Goal: Information Seeking & Learning: Learn about a topic

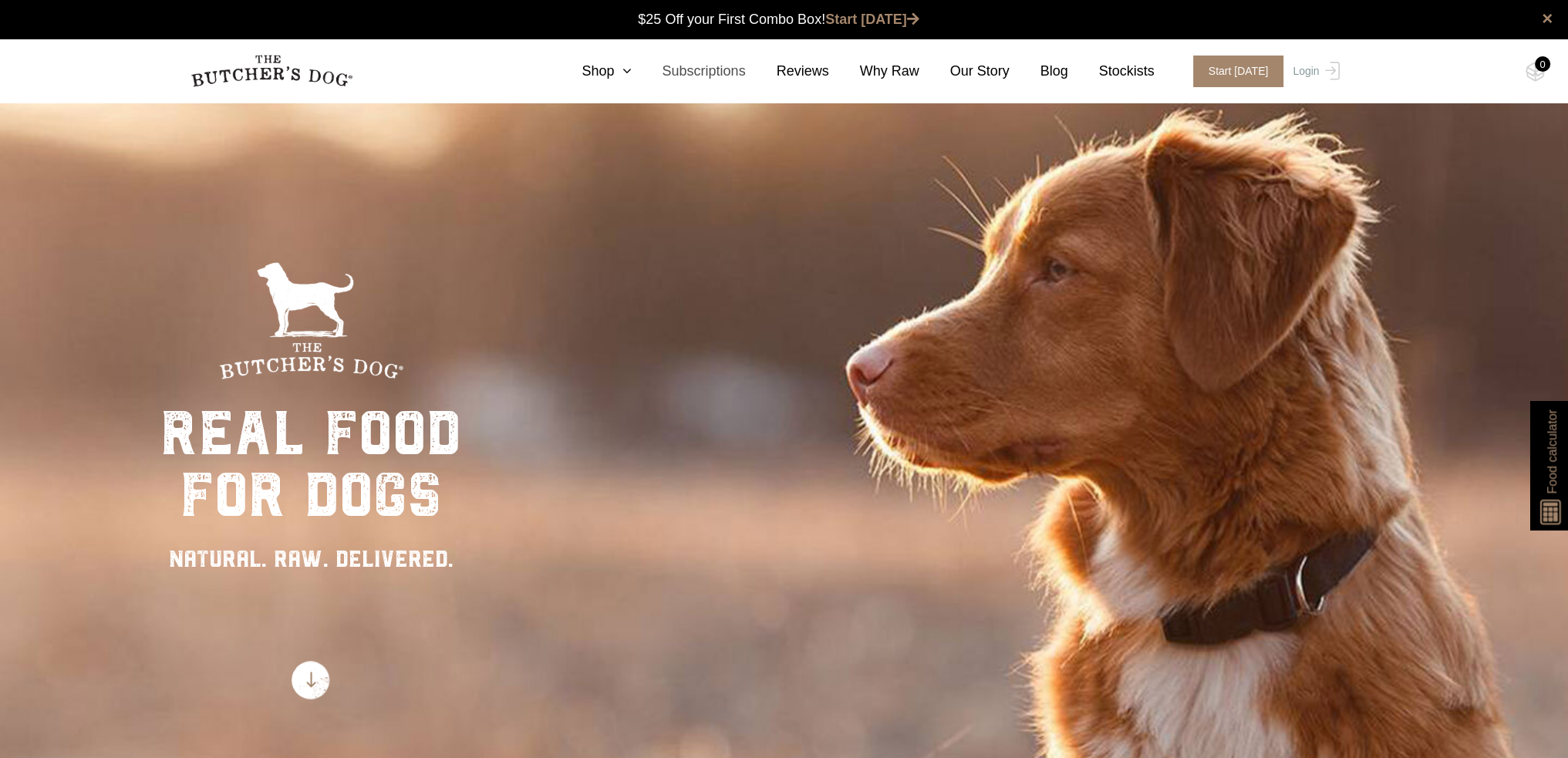
drag, startPoint x: 675, startPoint y: 70, endPoint x: 695, endPoint y: 67, distance: 20.2
click at [675, 70] on link "Subscriptions" at bounding box center [688, 71] width 114 height 21
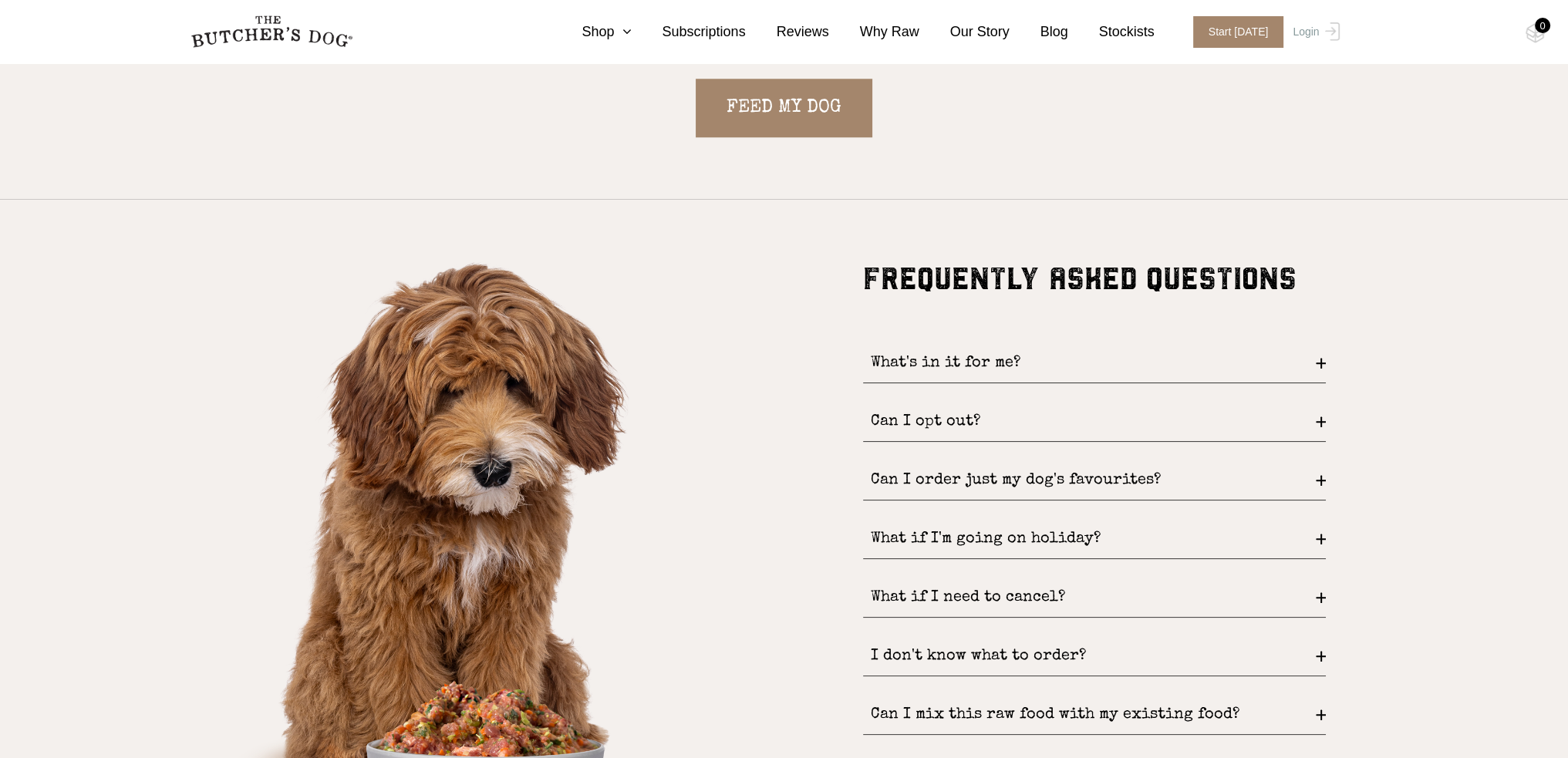
scroll to position [2004, 0]
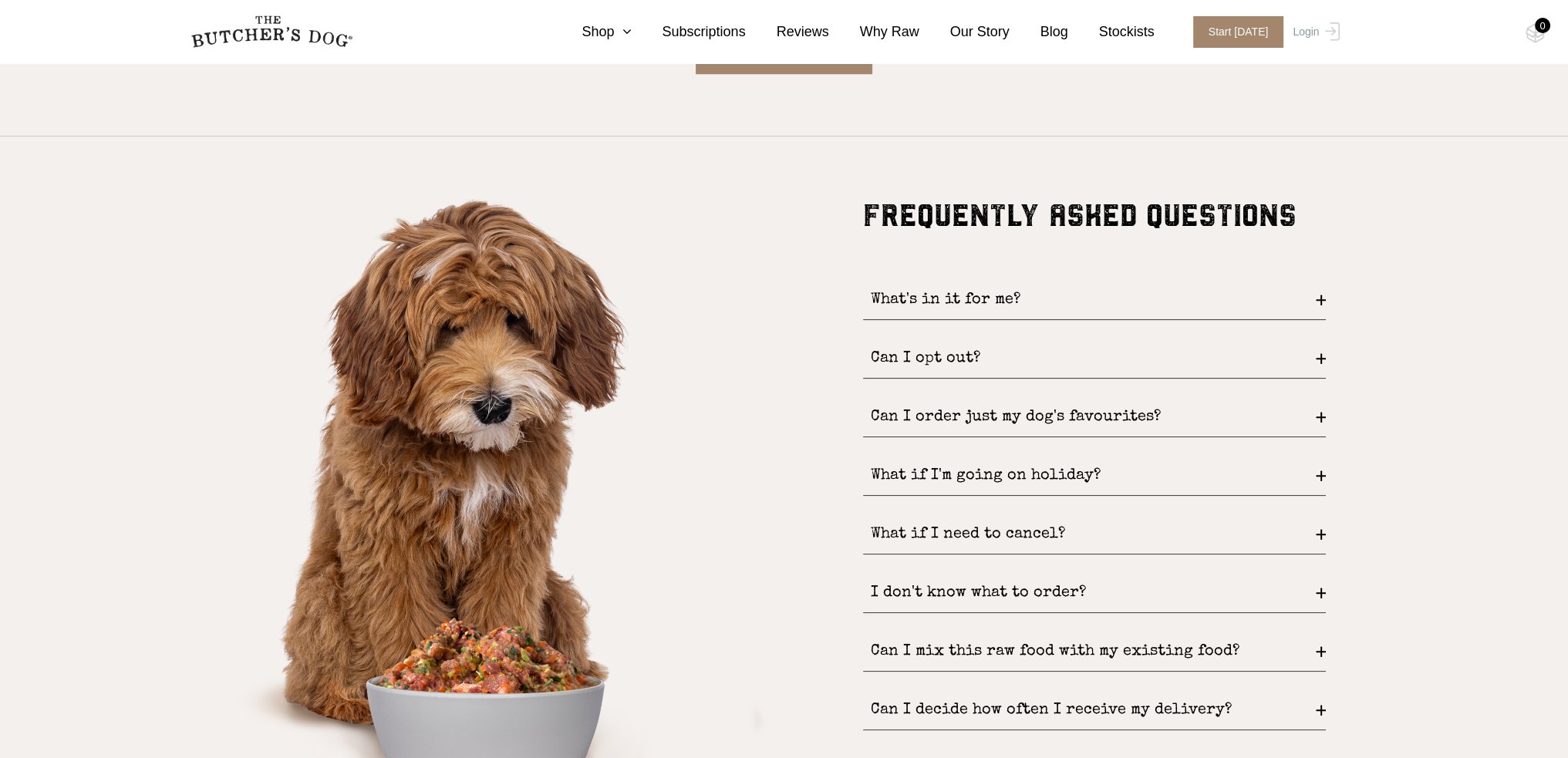
click at [974, 357] on div "Can I opt out?" at bounding box center [1094, 358] width 463 height 40
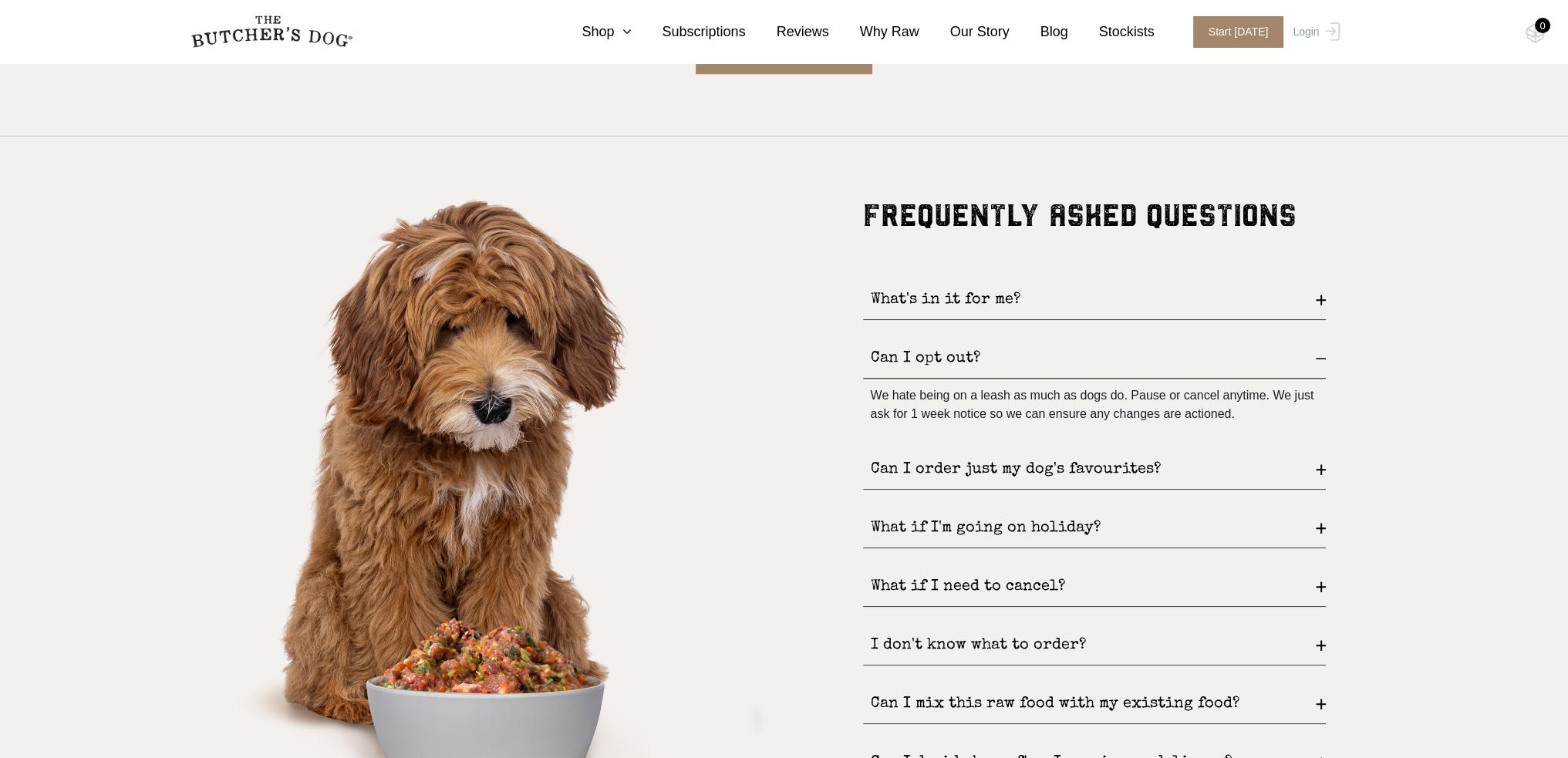
click at [974, 357] on div "Can I opt out?" at bounding box center [1094, 358] width 463 height 40
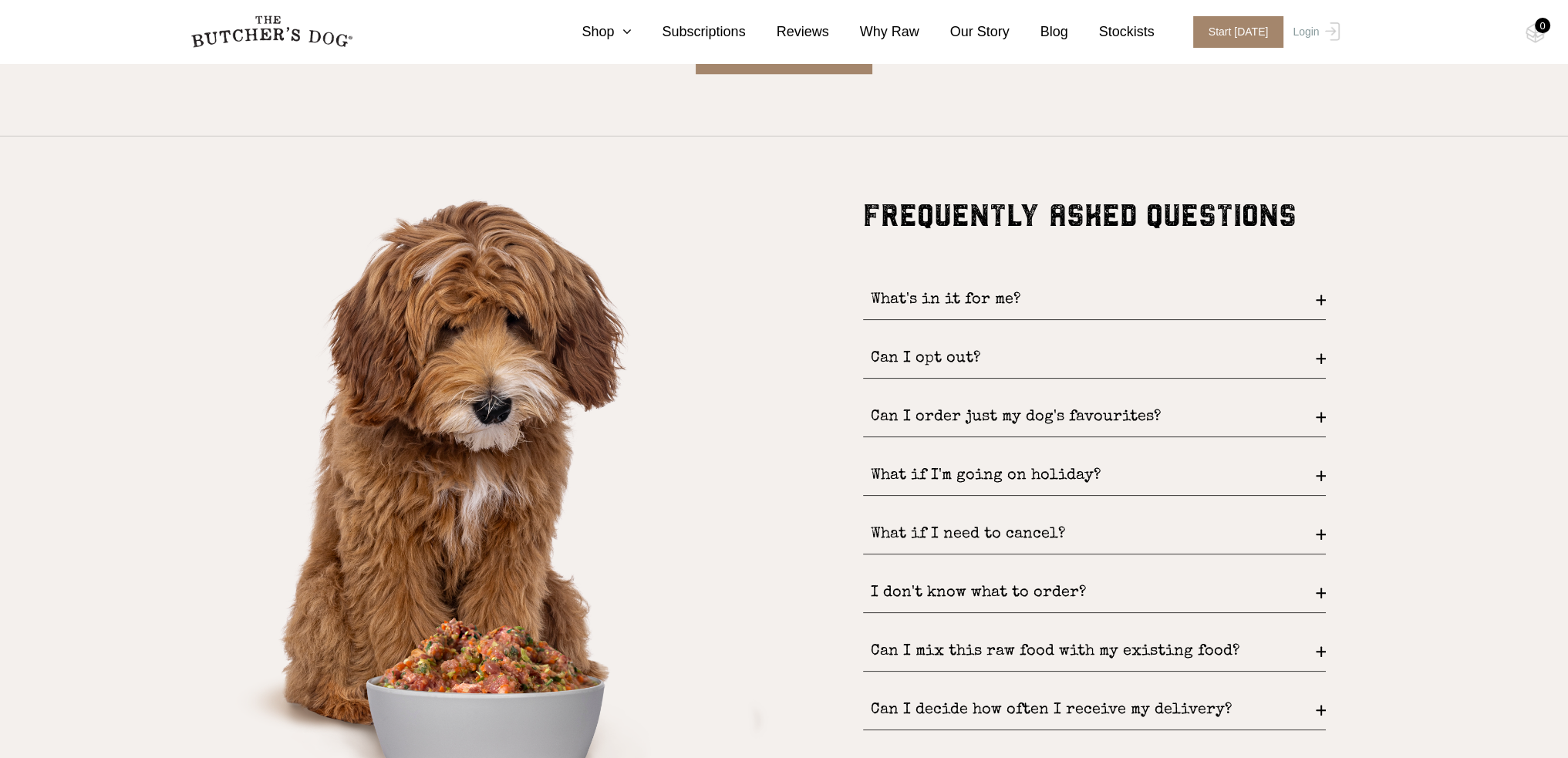
click at [1007, 467] on div "What if I'm going on holiday?" at bounding box center [1094, 476] width 463 height 40
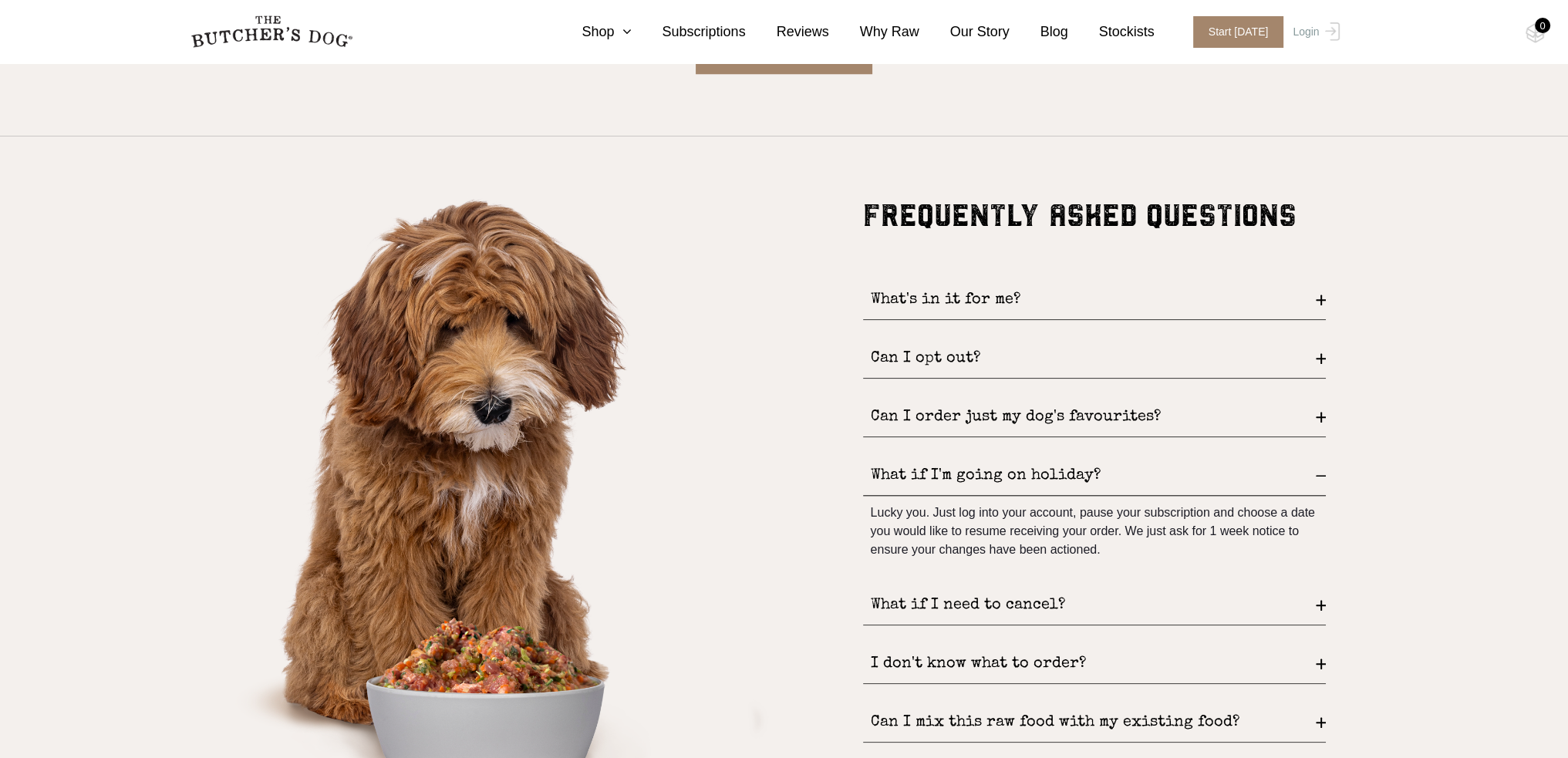
click at [1007, 467] on div "What if I'm going on holiday?" at bounding box center [1094, 476] width 463 height 40
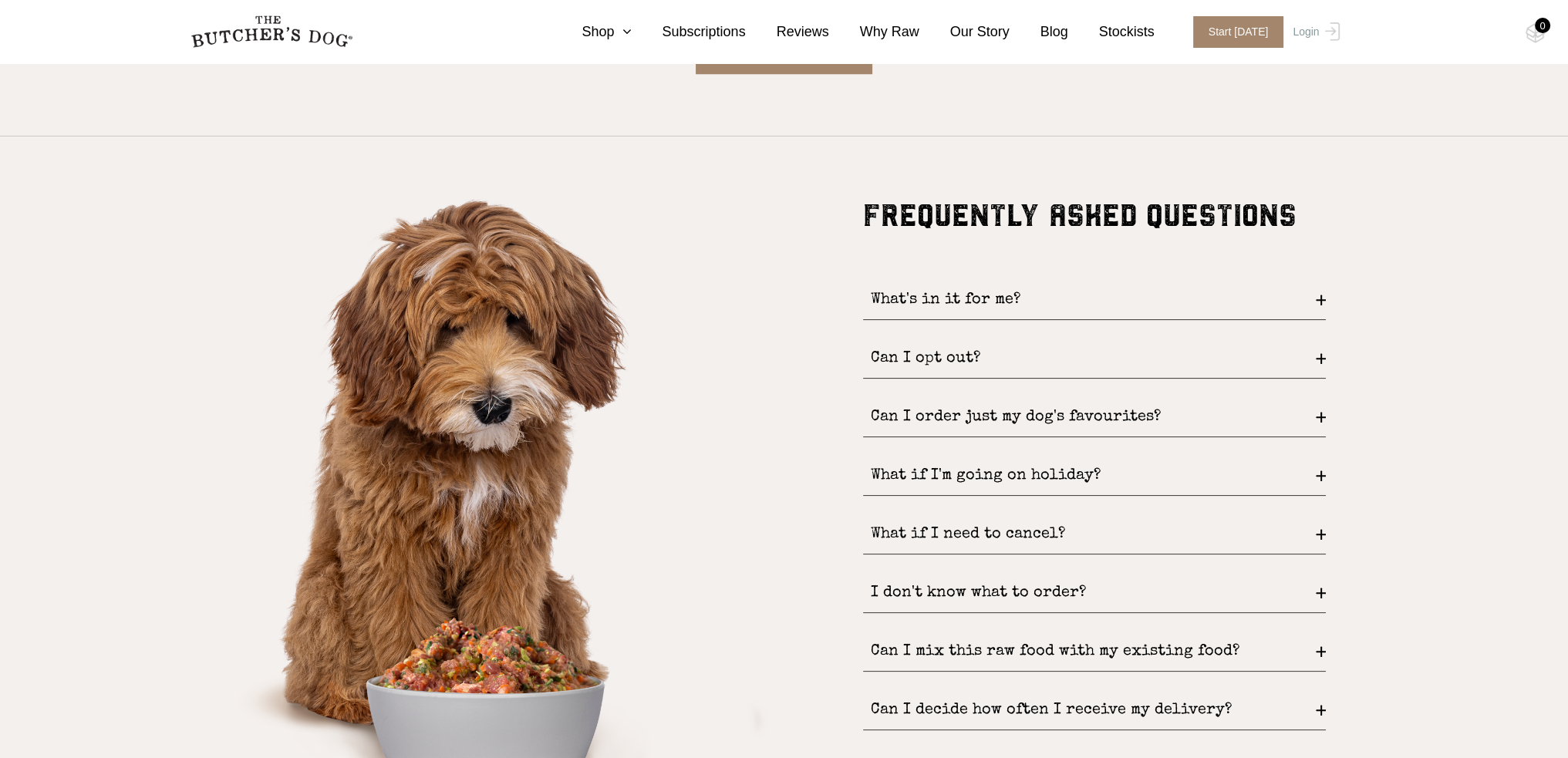
click at [1030, 532] on div "What if I need to cancel?" at bounding box center [1094, 535] width 463 height 40
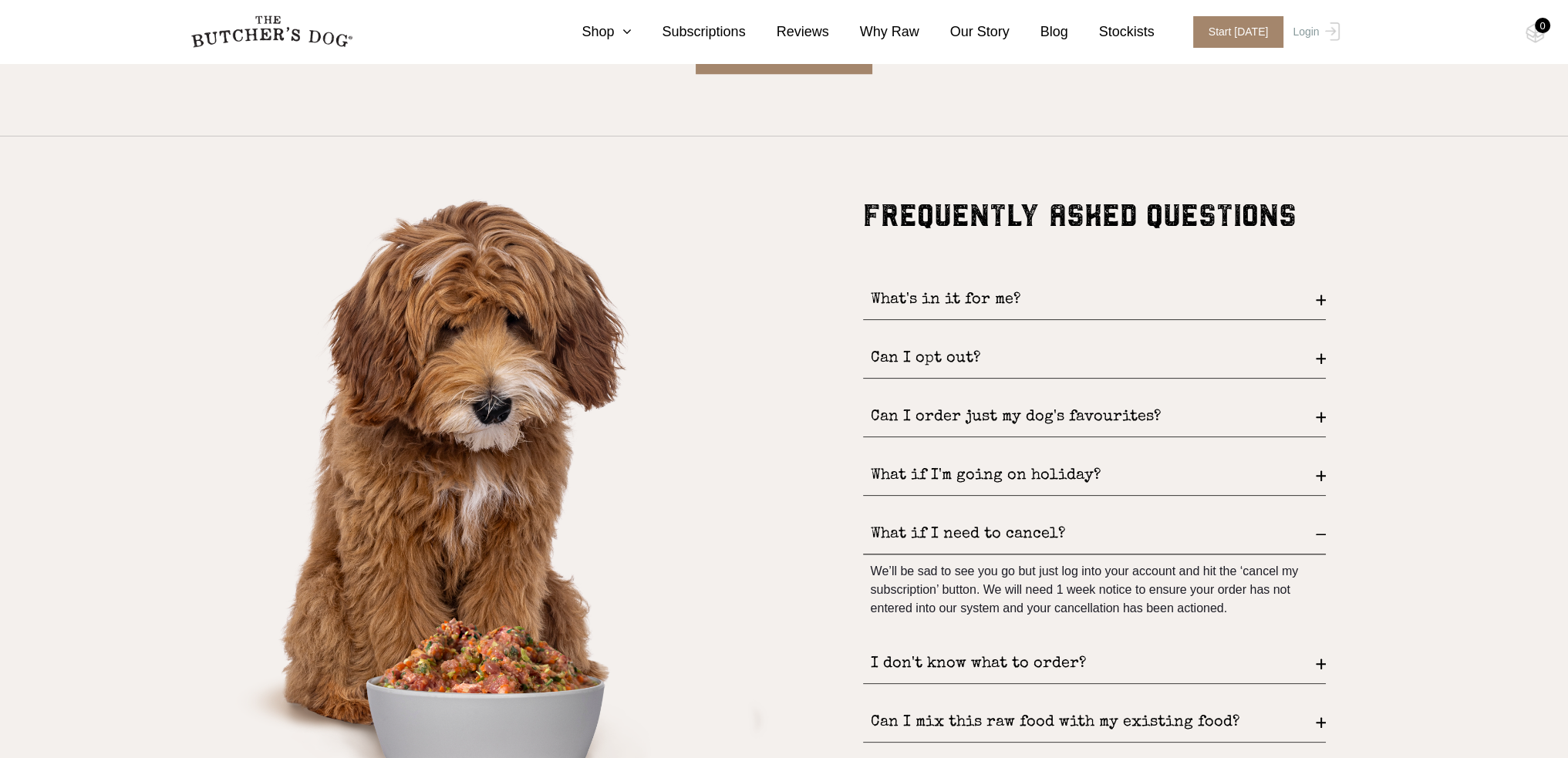
click at [1030, 532] on div "What if I need to cancel?" at bounding box center [1094, 535] width 463 height 40
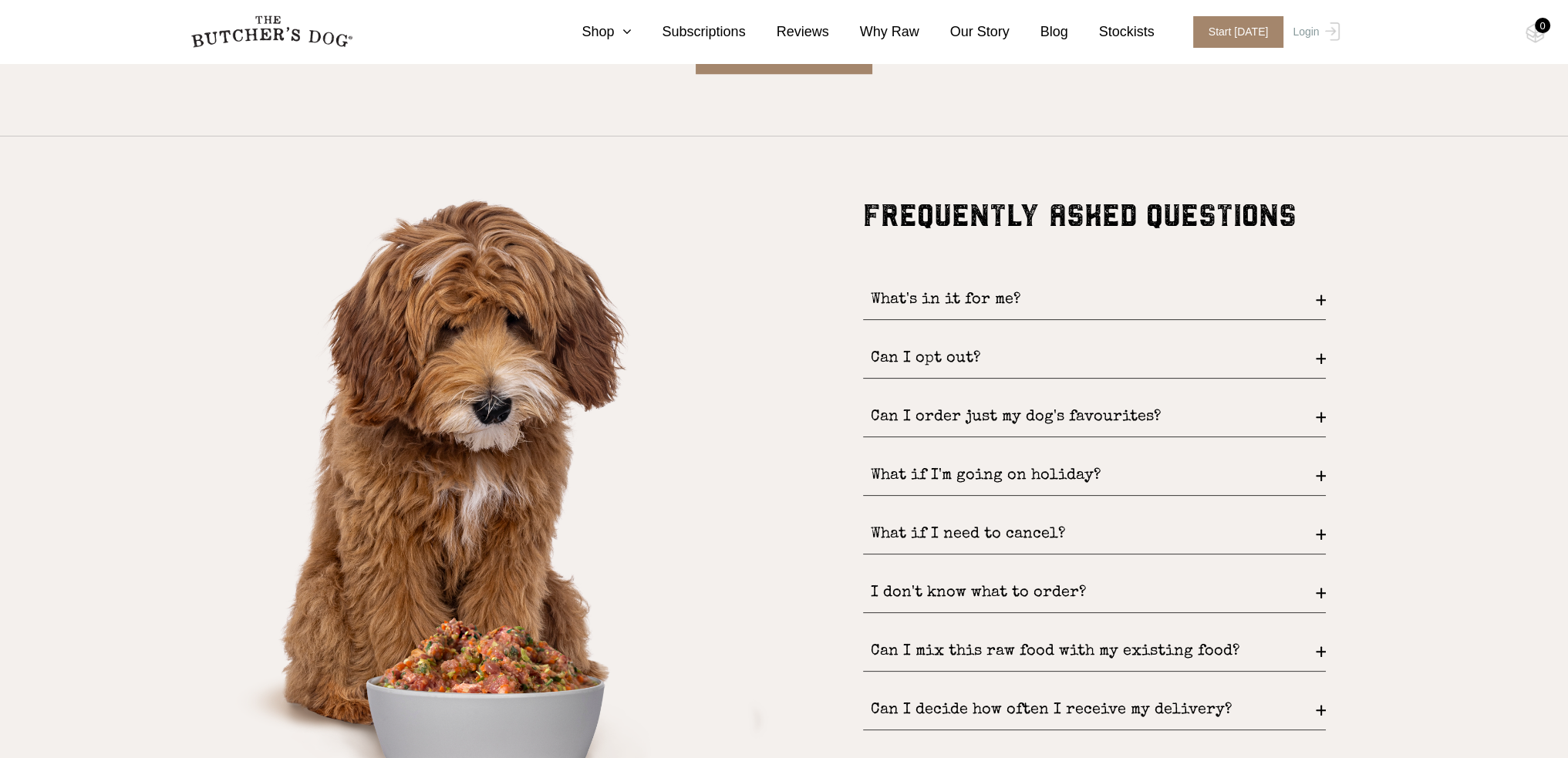
click at [992, 297] on div "What's in it for me?" at bounding box center [1094, 300] width 463 height 40
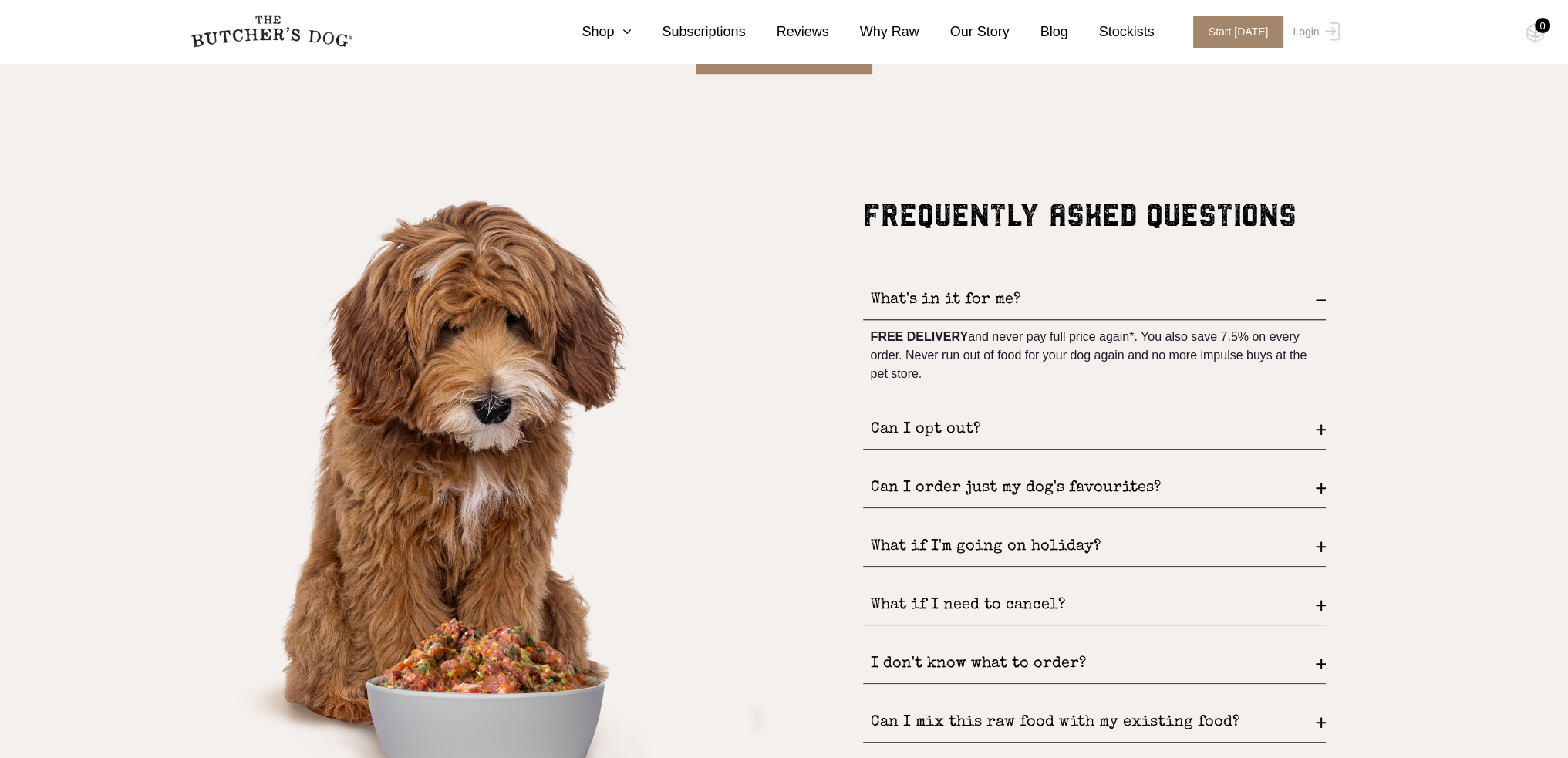
click at [992, 297] on div "What's in it for me?" at bounding box center [1094, 300] width 463 height 40
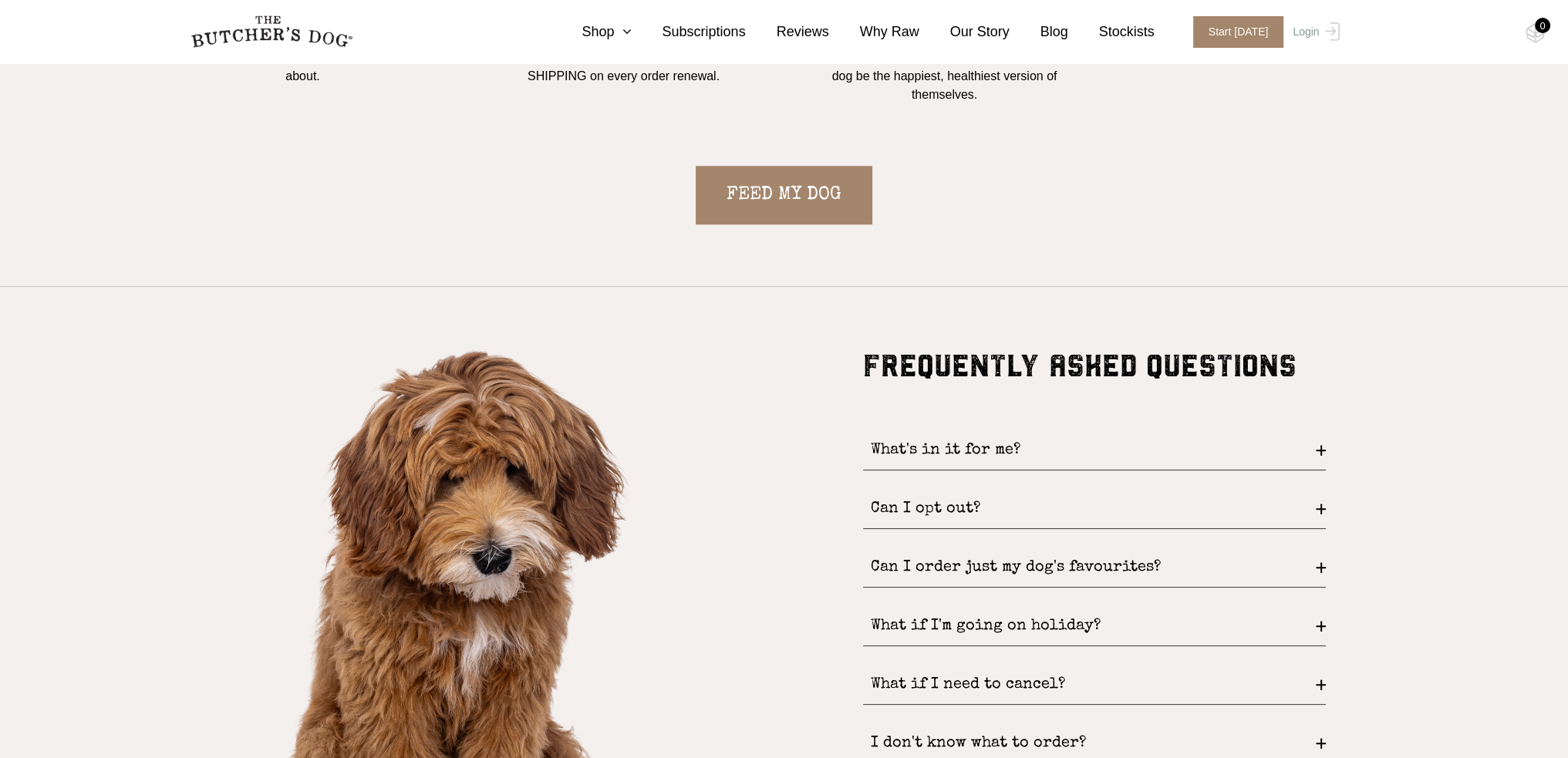
scroll to position [1542, 0]
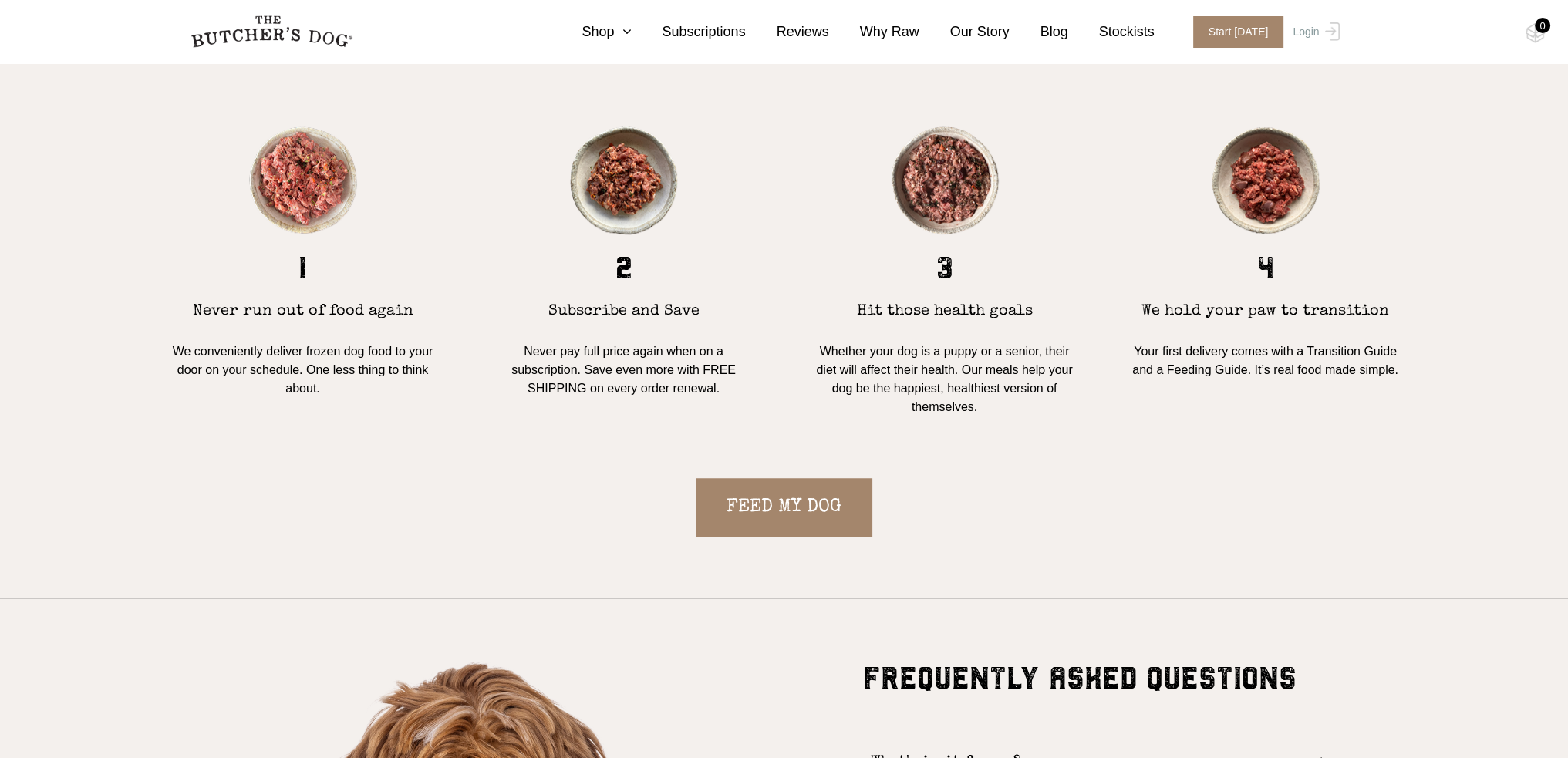
click at [288, 12] on link at bounding box center [271, 32] width 162 height 40
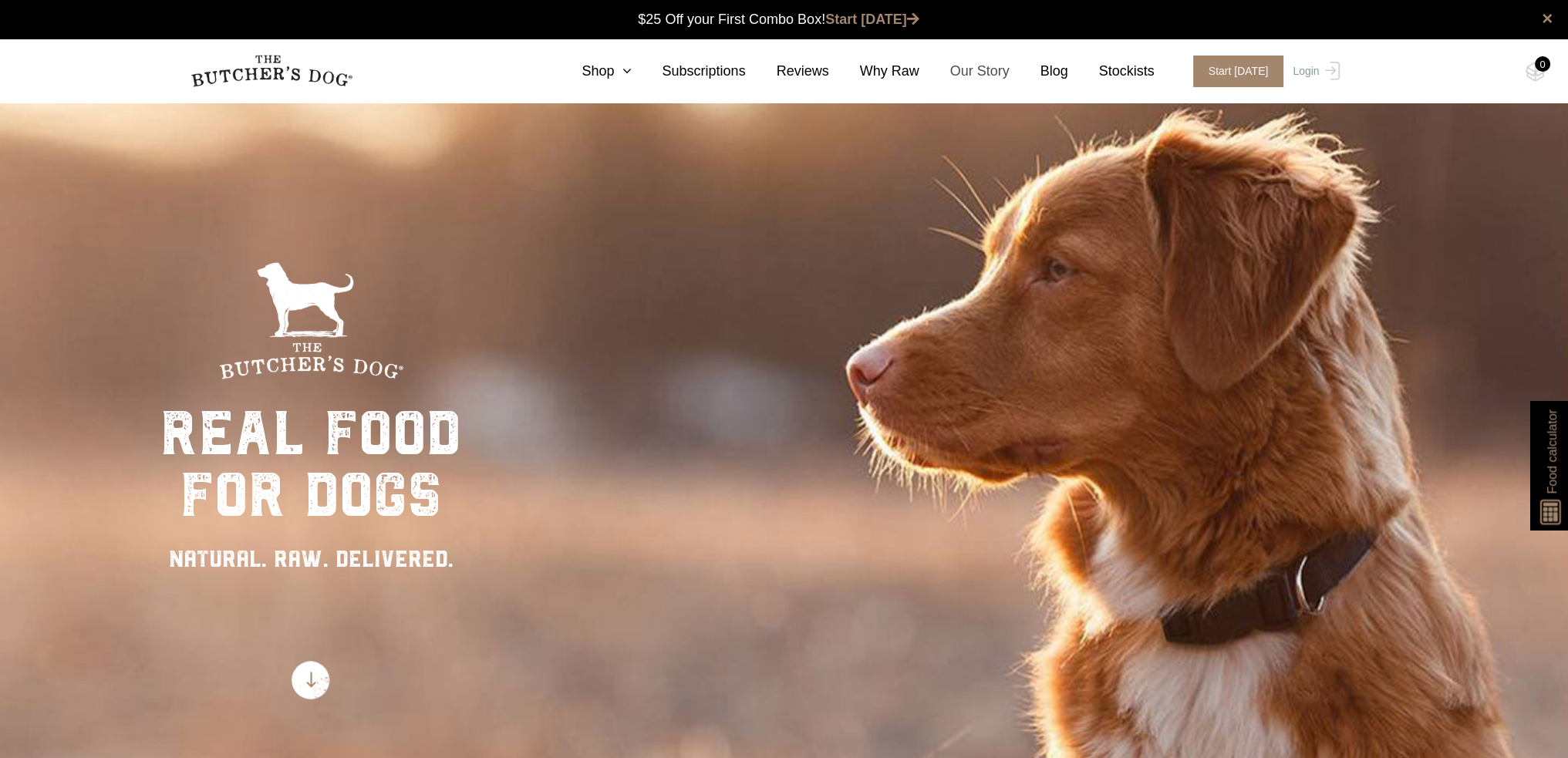
click at [970, 61] on link "Our Story" at bounding box center [964, 71] width 90 height 21
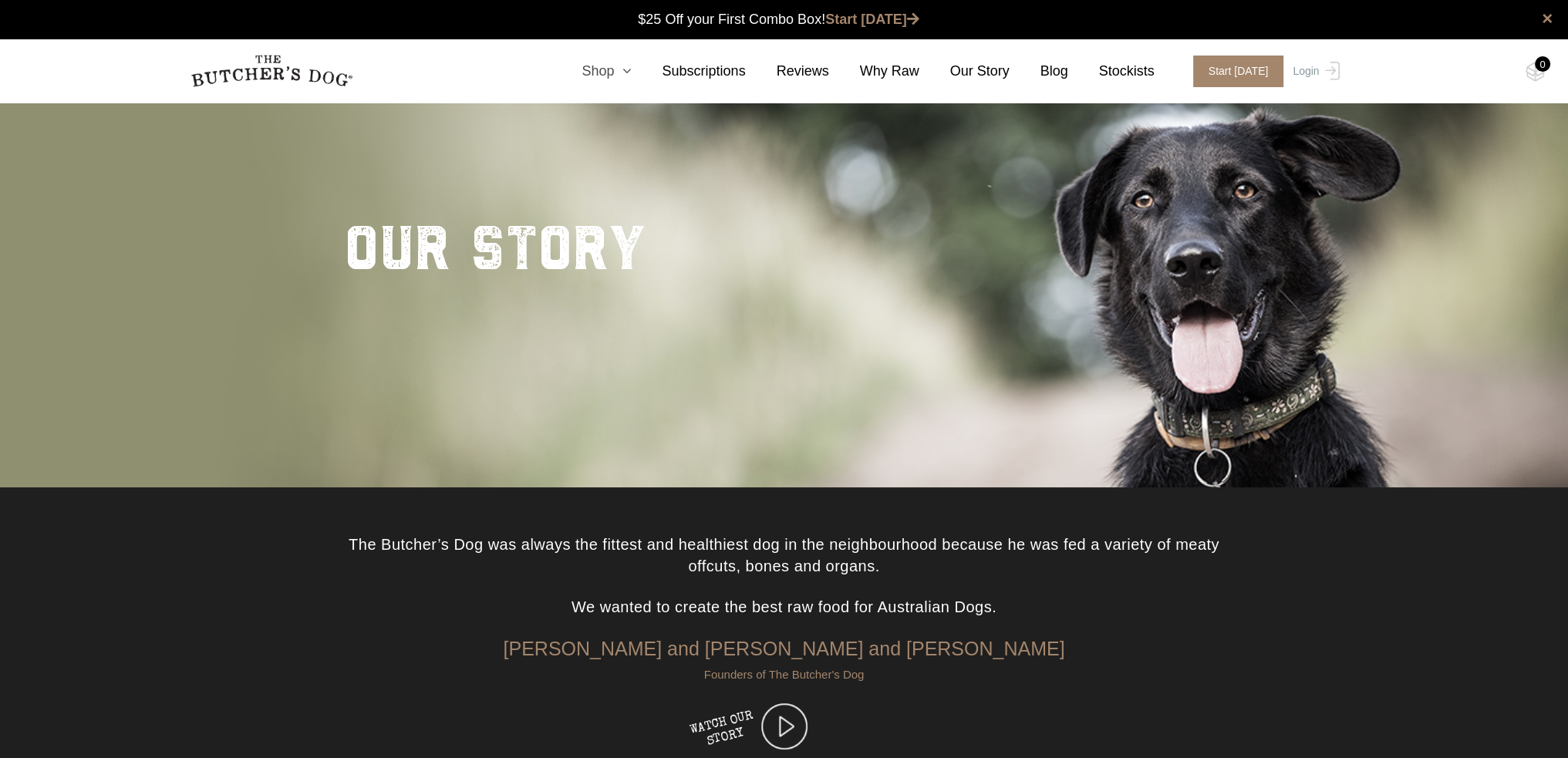
click at [606, 62] on link "Shop" at bounding box center [590, 71] width 80 height 21
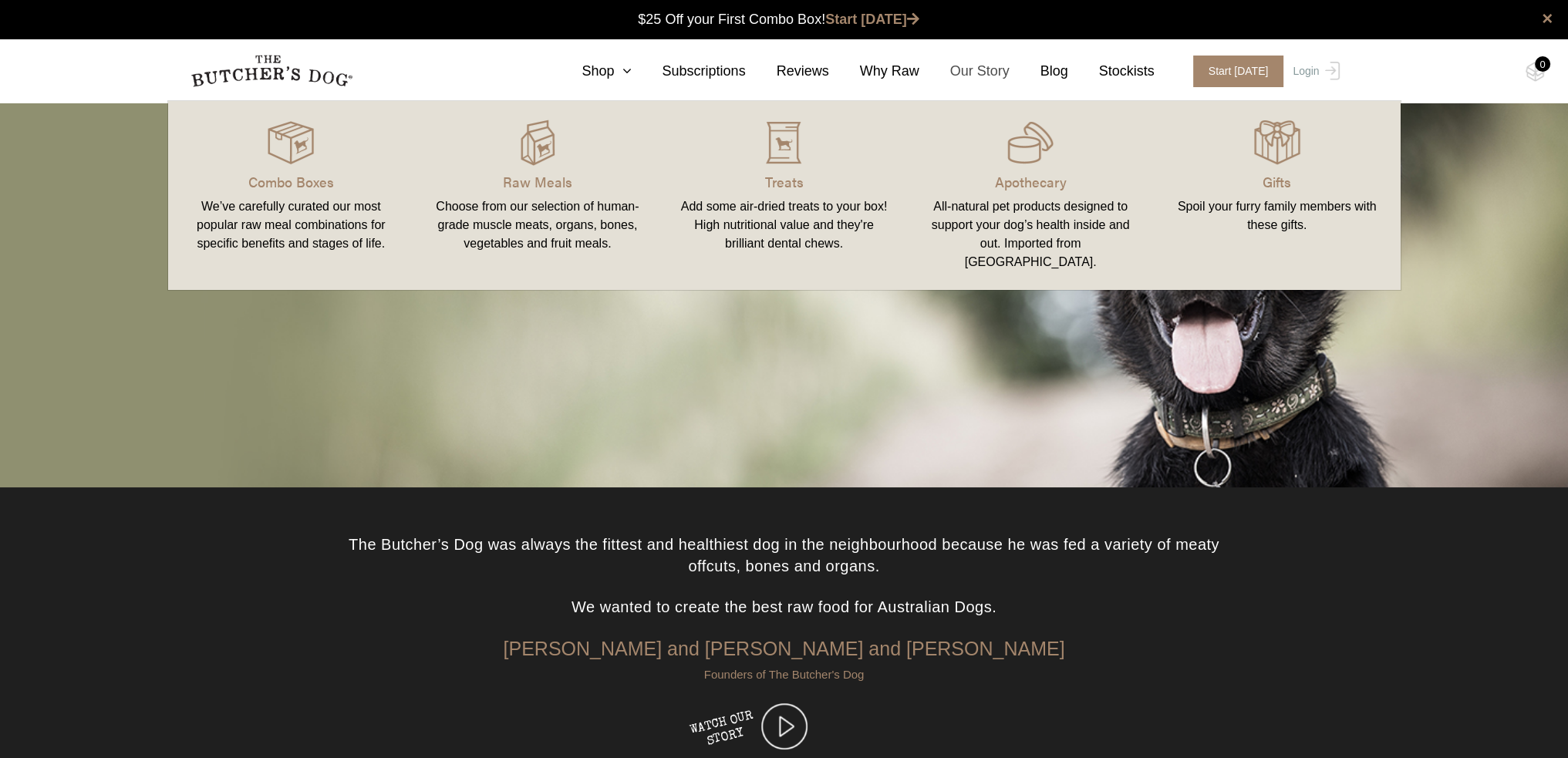
click at [983, 67] on link "Our Story" at bounding box center [964, 71] width 90 height 21
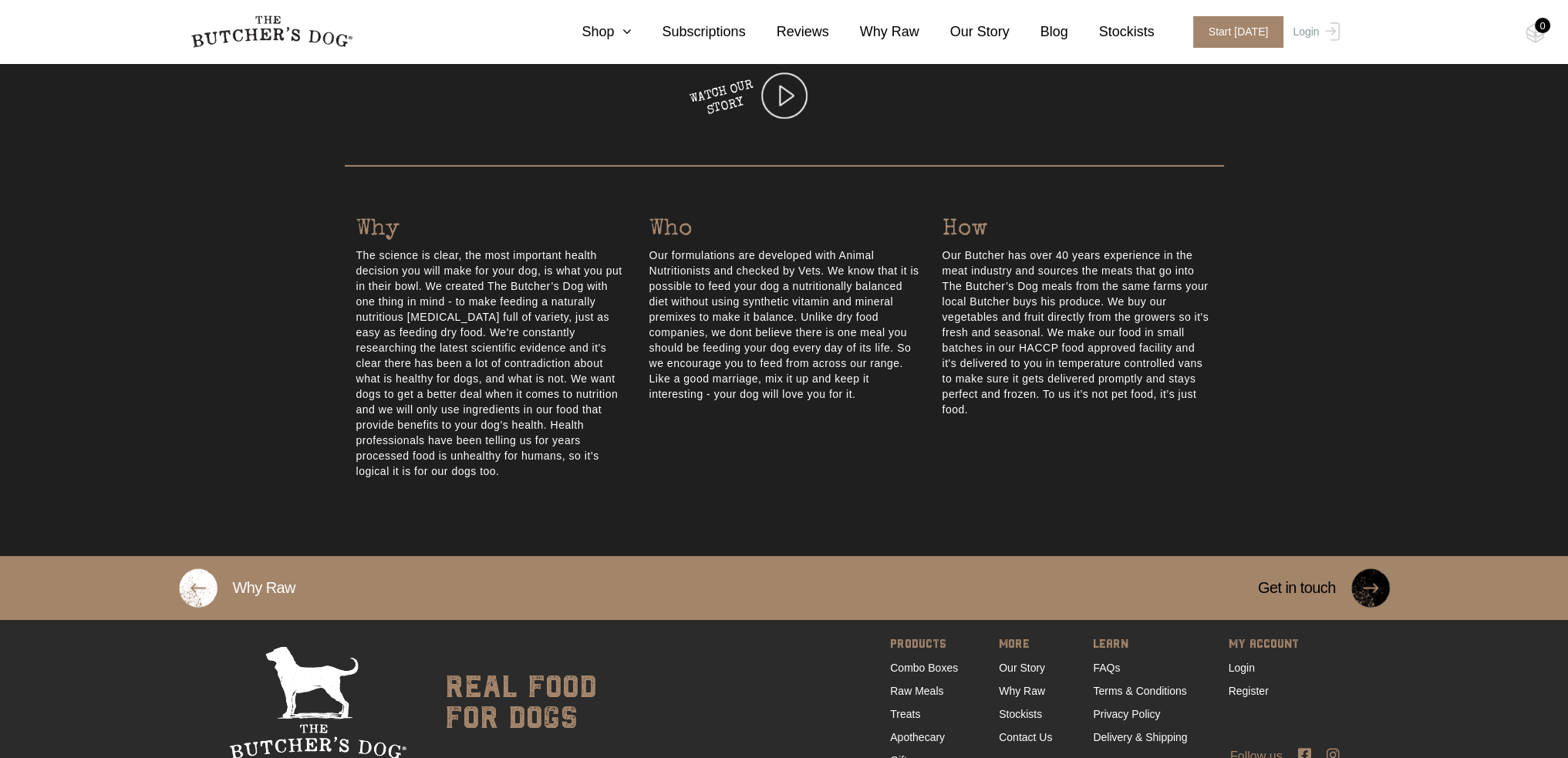
scroll to position [702, 0]
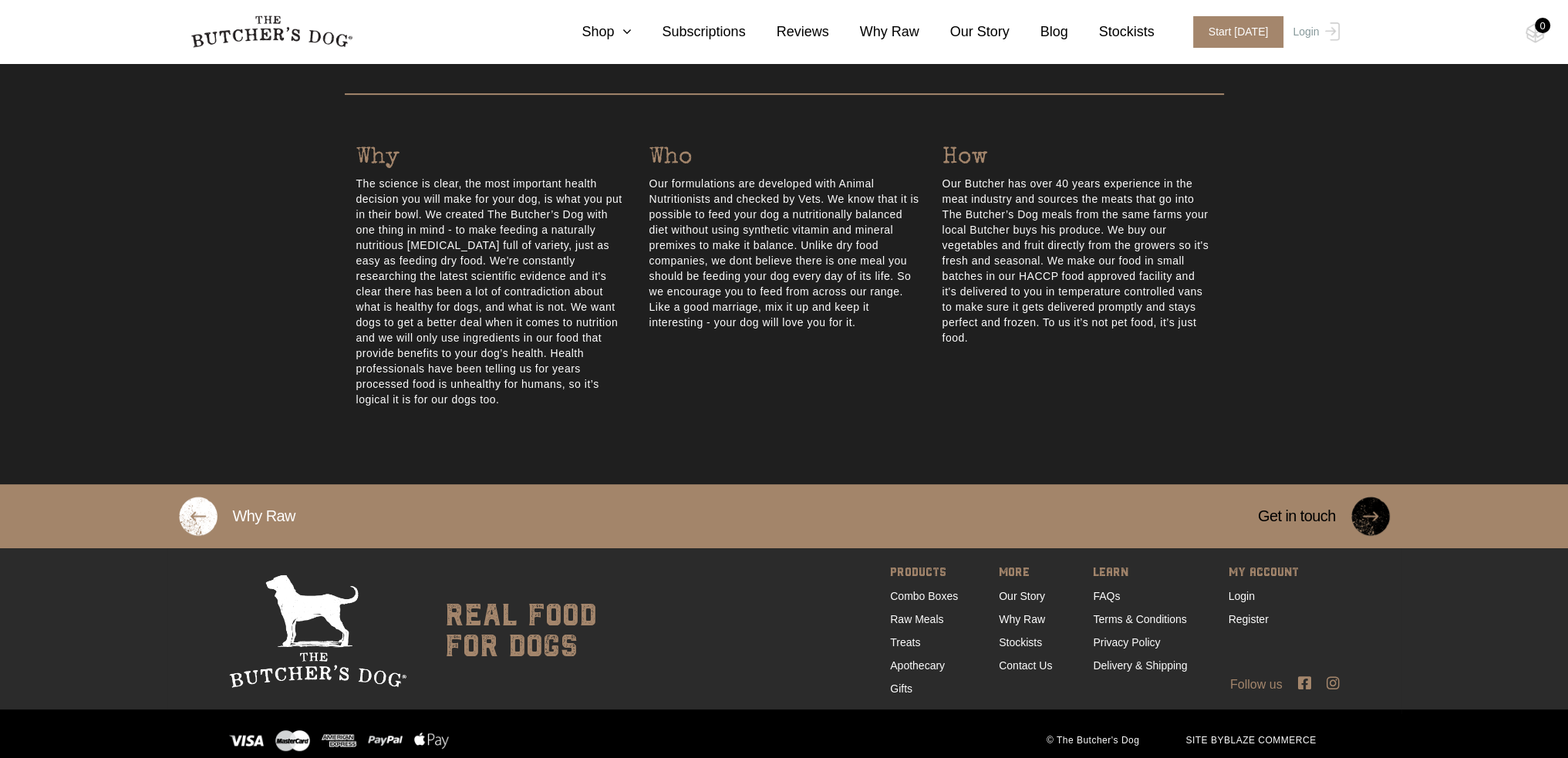
click at [1126, 659] on link "Delivery & Shipping" at bounding box center [1140, 666] width 94 height 12
